Goal: Task Accomplishment & Management: Use online tool/utility

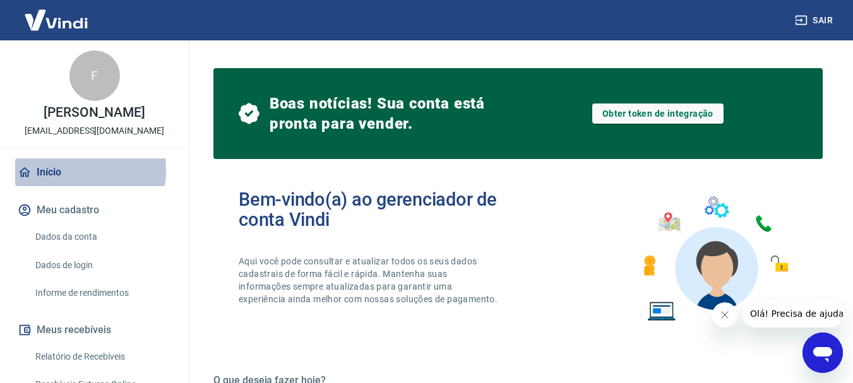
click at [65, 170] on link "Início" at bounding box center [94, 172] width 158 height 28
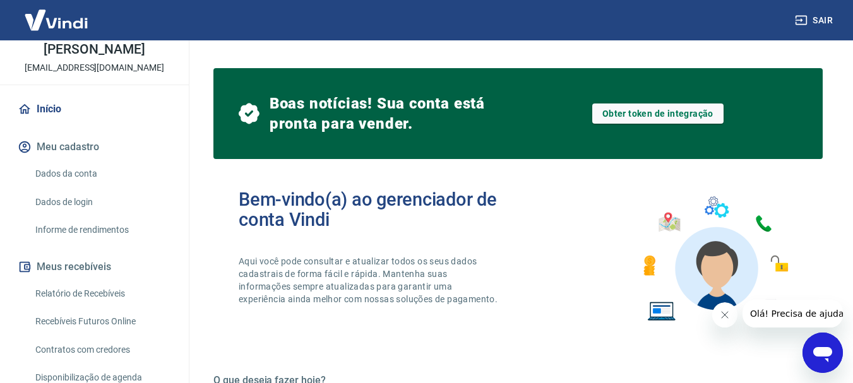
scroll to position [126, 0]
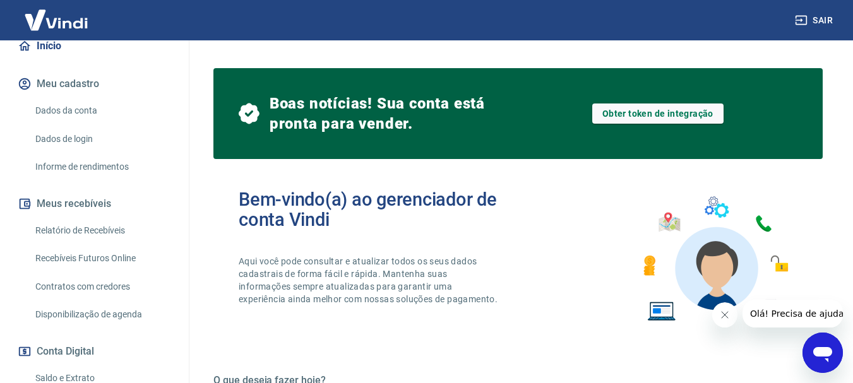
click at [81, 232] on link "Relatório de Recebíveis" at bounding box center [101, 231] width 143 height 26
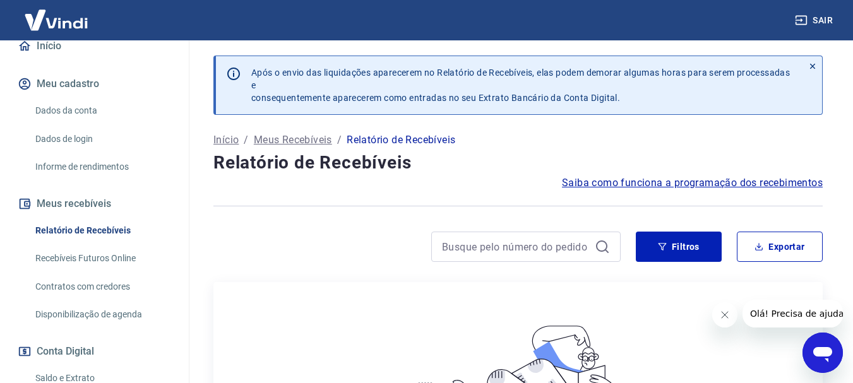
click at [118, 260] on link "Recebíveis Futuros Online" at bounding box center [101, 259] width 143 height 26
